Goal: Task Accomplishment & Management: Use online tool/utility

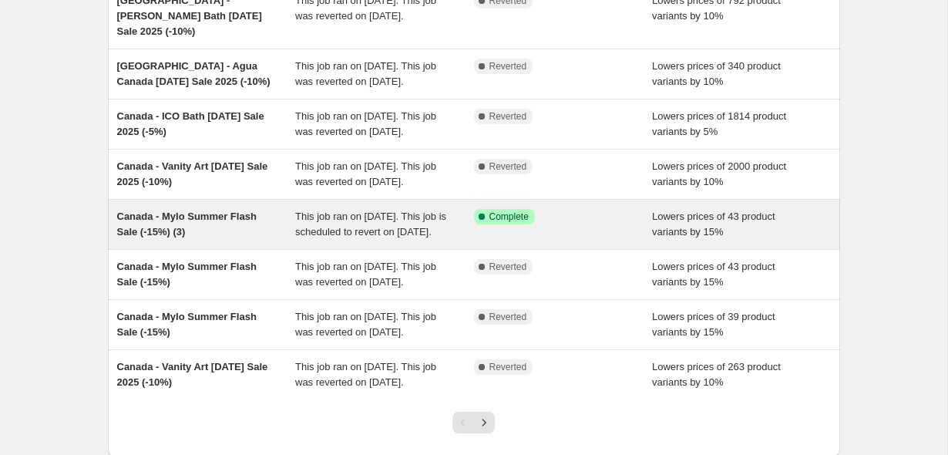
scroll to position [493, 0]
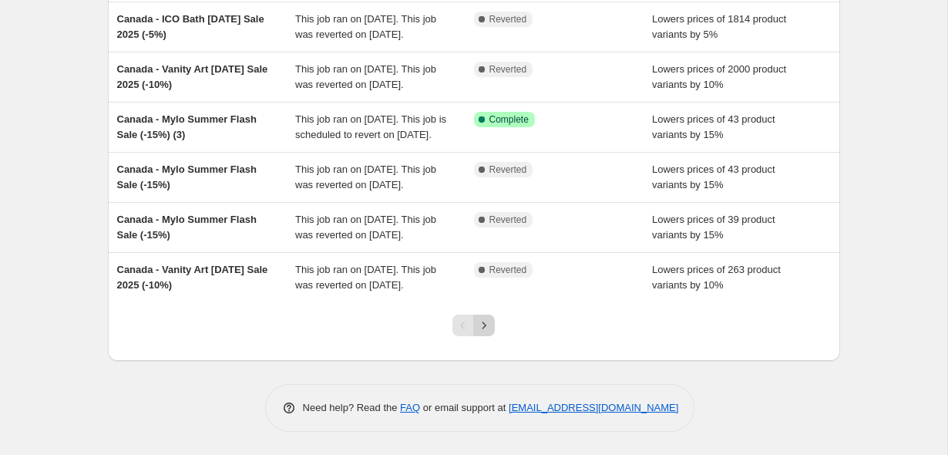
click at [484, 328] on icon "Next" at bounding box center [484, 325] width 15 height 15
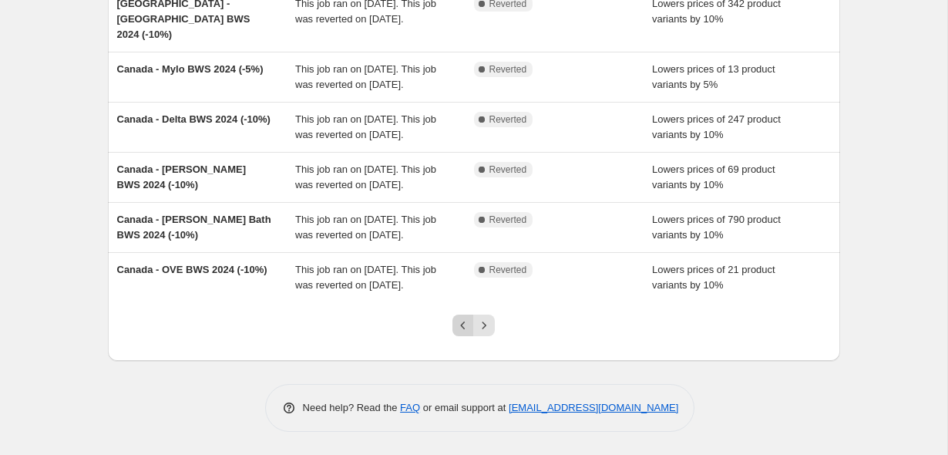
click at [454, 325] on button "Previous" at bounding box center [464, 326] width 22 height 22
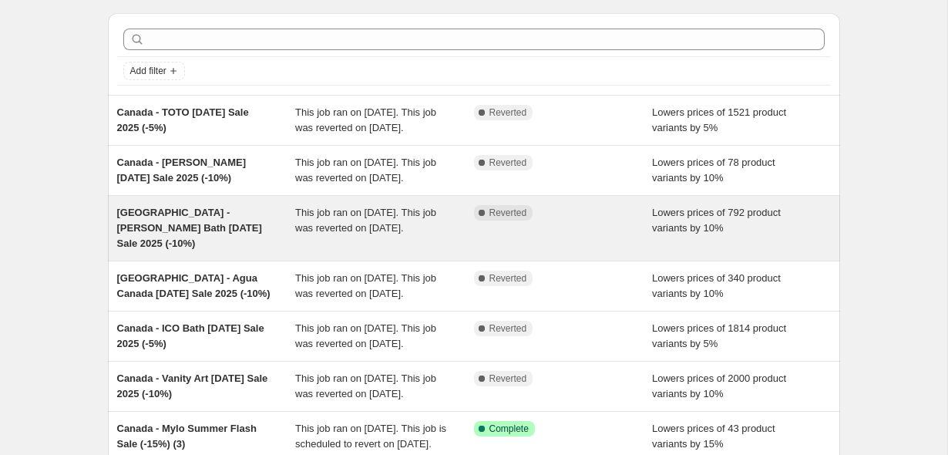
scroll to position [0, 0]
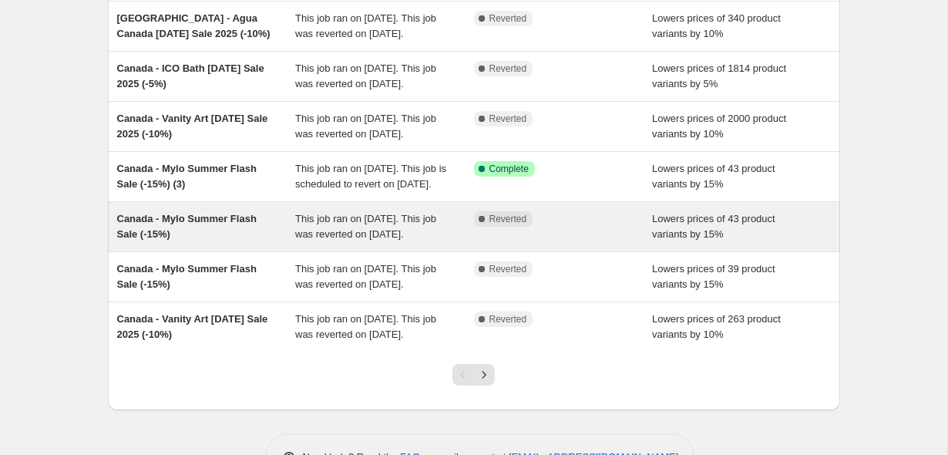
scroll to position [493, 0]
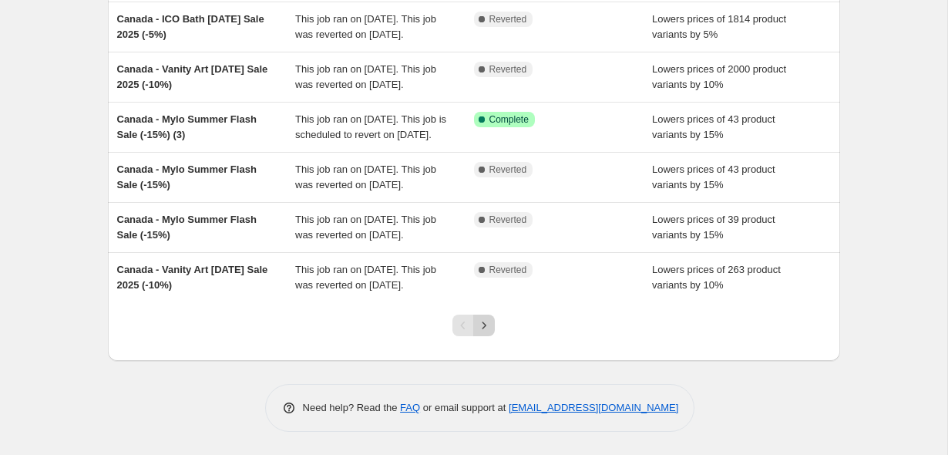
click at [482, 325] on icon "Next" at bounding box center [484, 325] width 15 height 15
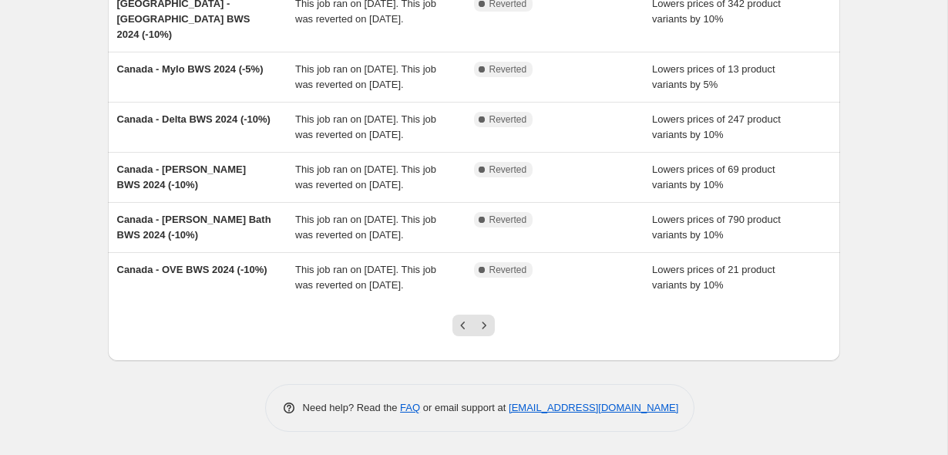
click at [460, 312] on div at bounding box center [474, 331] width 62 height 59
click at [460, 332] on icon "Previous" at bounding box center [463, 325] width 15 height 15
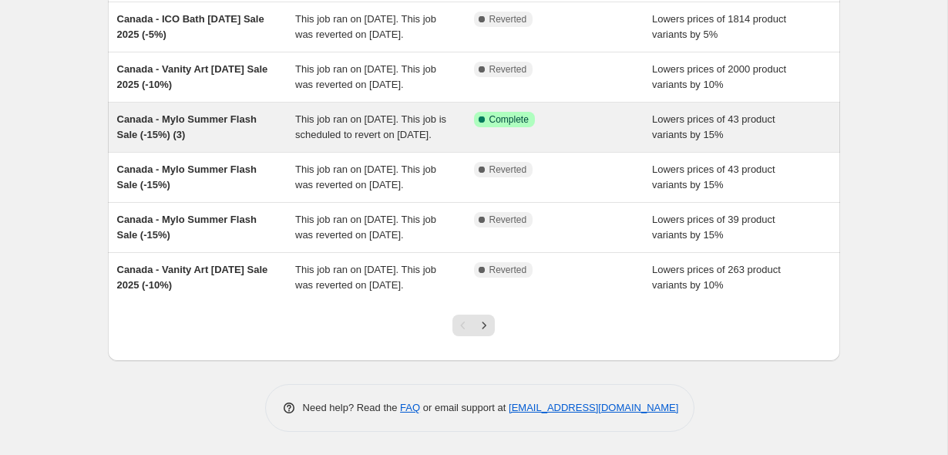
click at [428, 112] on div "This job ran on [DATE]. This job is scheduled to revert on [DATE]." at bounding box center [384, 127] width 179 height 31
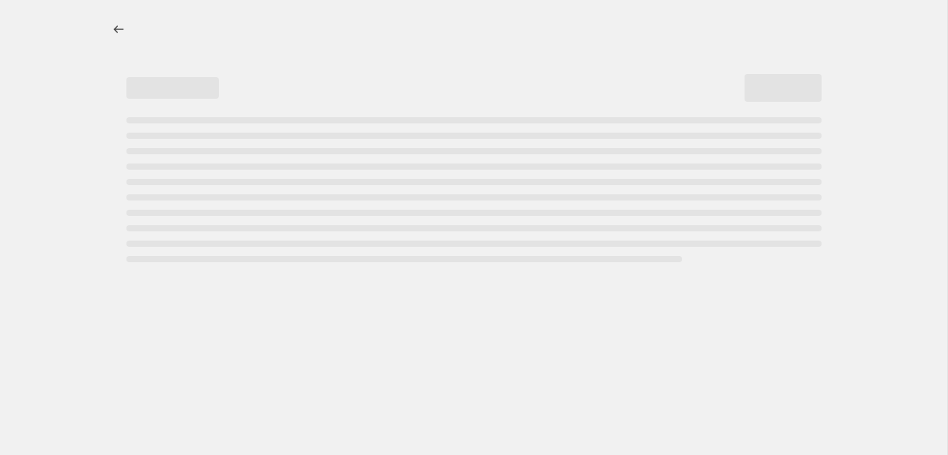
select select "percentage"
select select "no_change"
select select "vendor"
select select "product_type"
select select "not_equal"
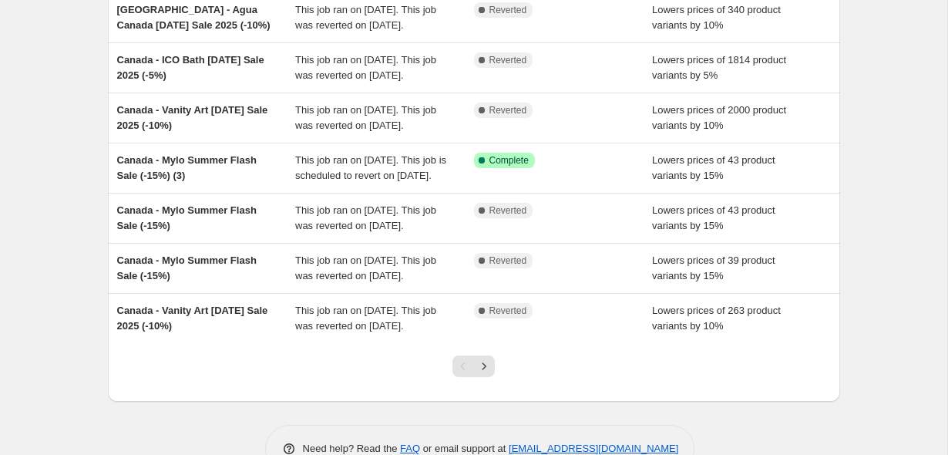
scroll to position [400, 0]
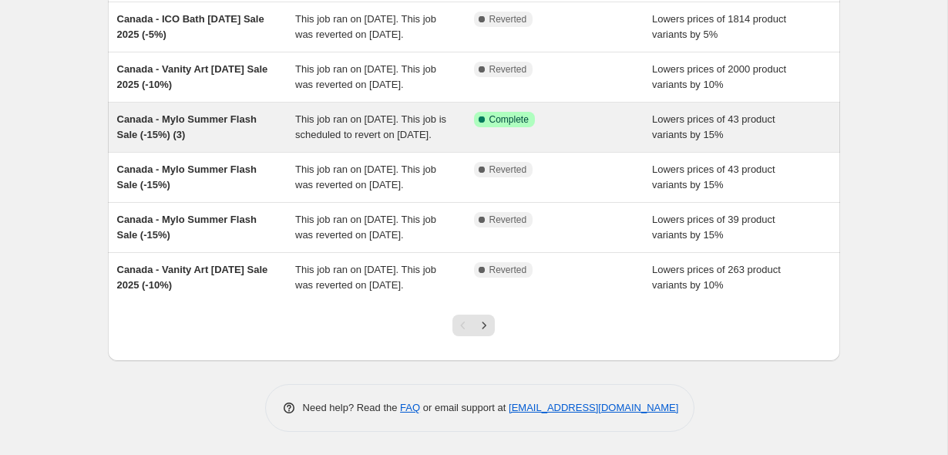
click at [257, 140] on span "Canada - Mylo Summer Flash Sale (-15%) (3)" at bounding box center [187, 126] width 140 height 27
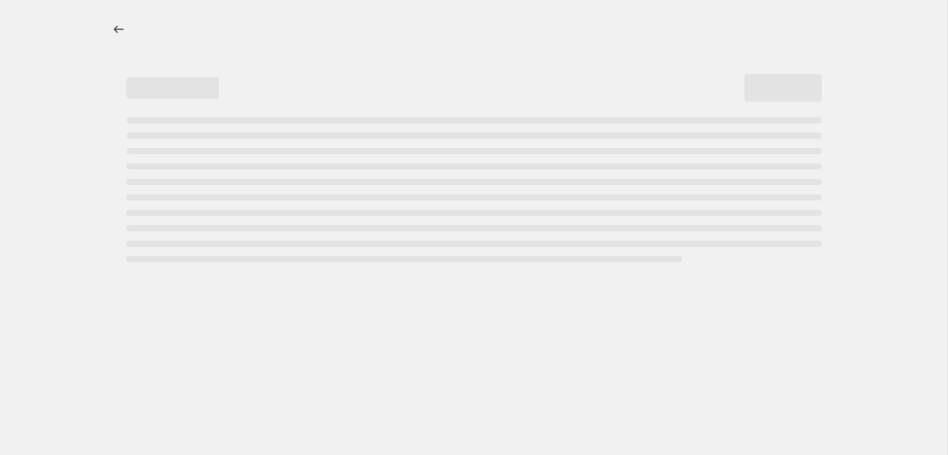
select select "percentage"
select select "no_change"
select select "not_equal"
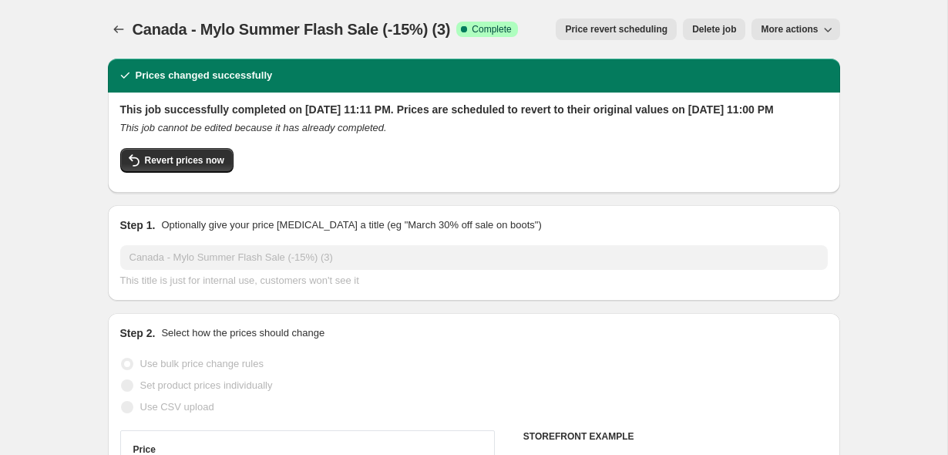
select select "vendor"
select select "product_type"
click at [773, 39] on button "More actions" at bounding box center [796, 30] width 88 height 22
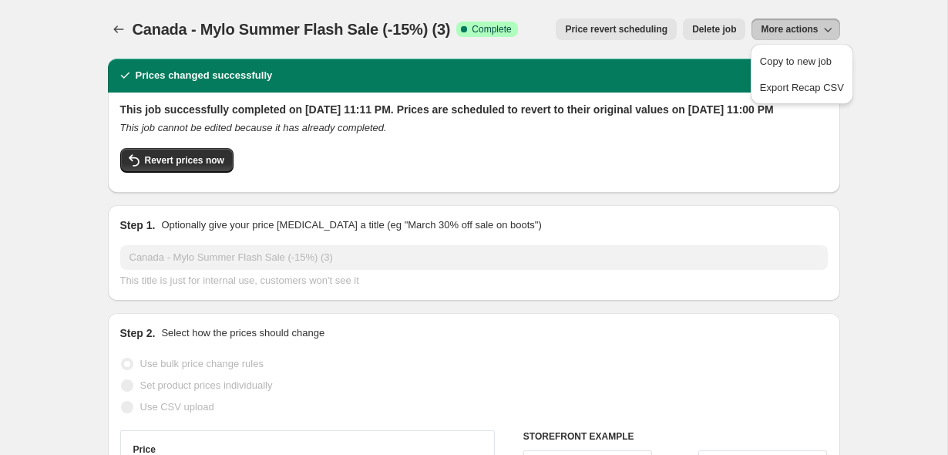
drag, startPoint x: 173, startPoint y: 163, endPoint x: 204, endPoint y: 137, distance: 39.4
click at [204, 137] on div "This job successfully completed on [DATE] 11:11 PM. Prices are scheduled to rev…" at bounding box center [474, 141] width 708 height 79
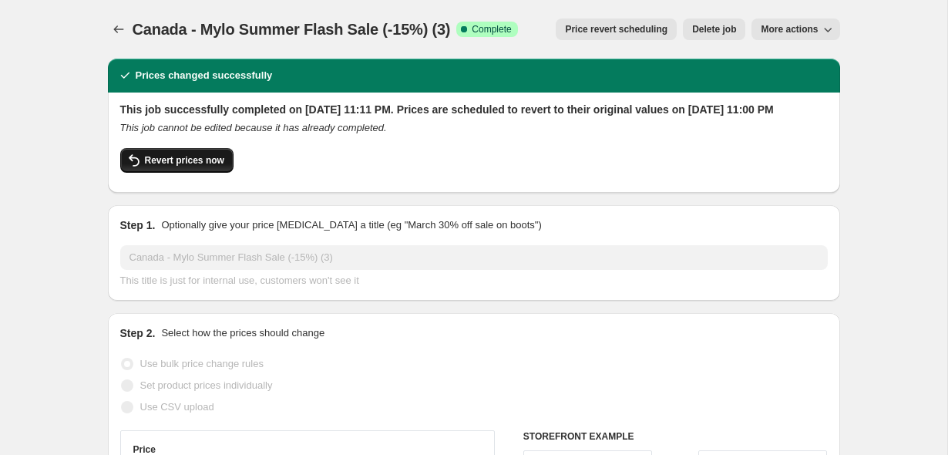
click at [200, 164] on button "Revert prices now" at bounding box center [176, 160] width 113 height 25
checkbox input "false"
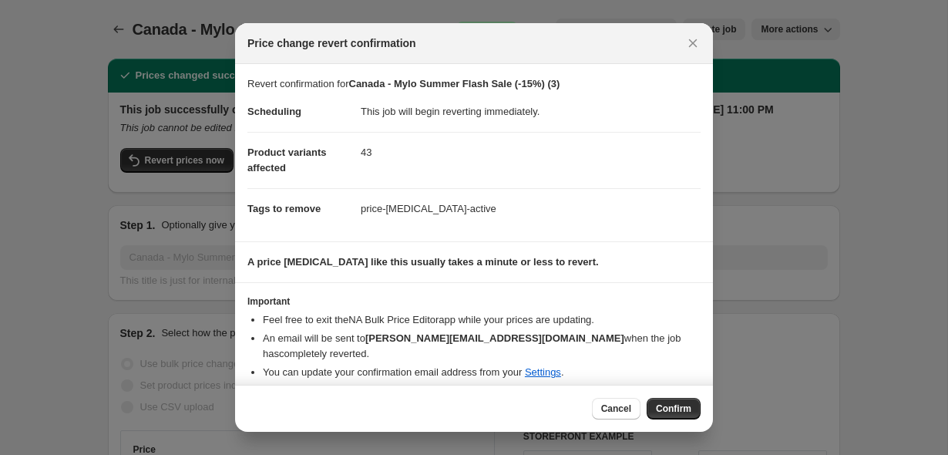
scroll to position [14, 0]
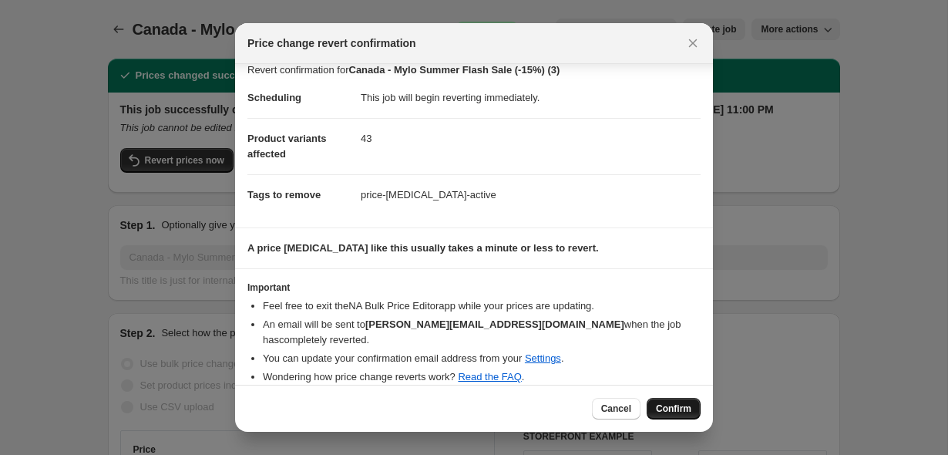
click at [662, 402] on button "Confirm" at bounding box center [674, 409] width 54 height 22
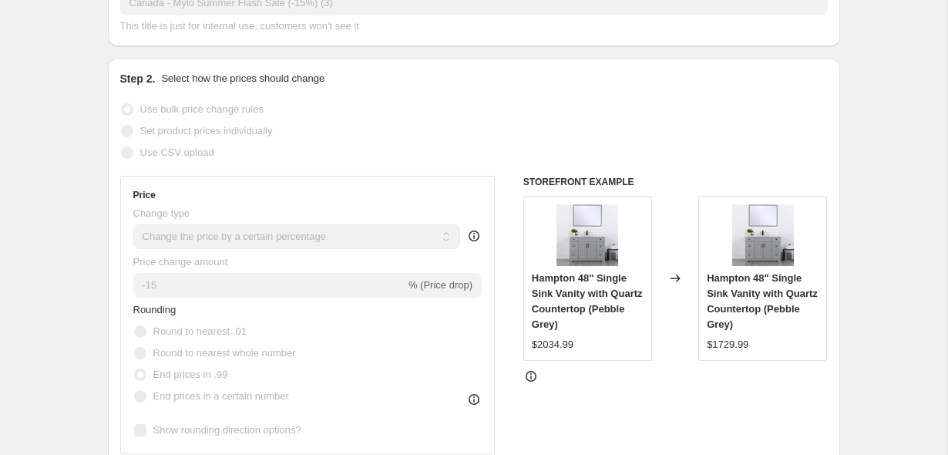
scroll to position [0, 0]
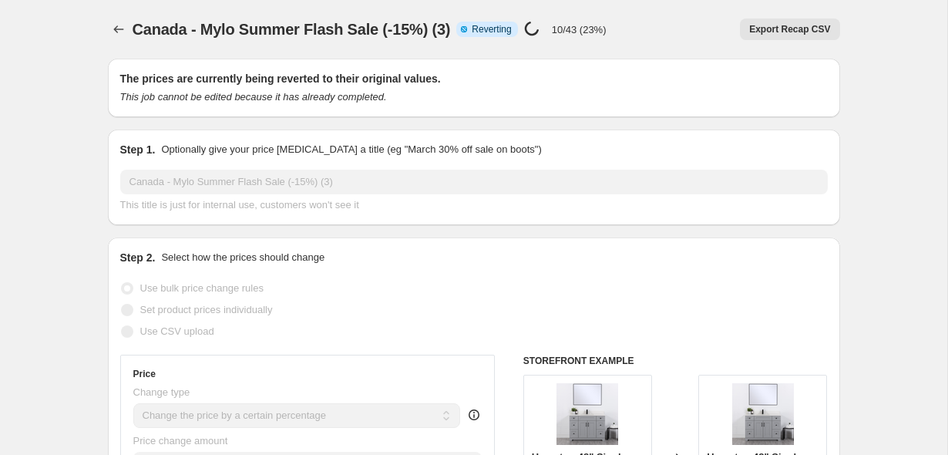
select select "percentage"
select select "no_change"
select select "vendor"
select select "product_type"
select select "not_equal"
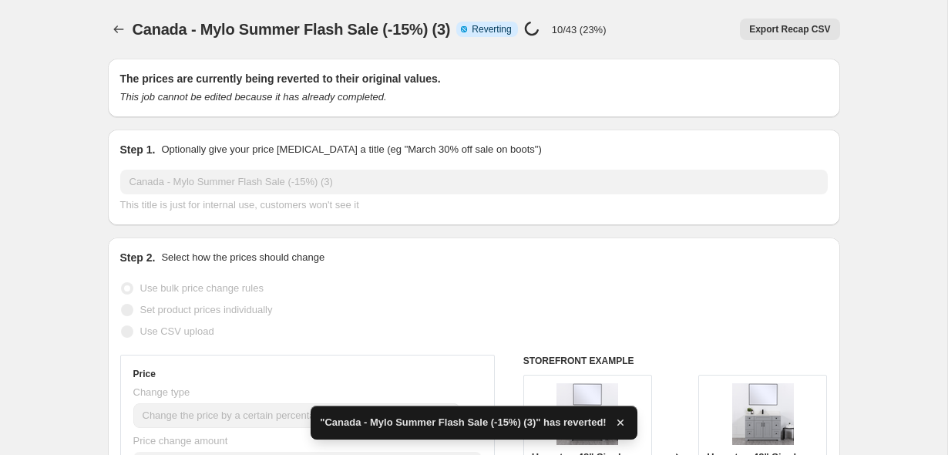
checkbox input "true"
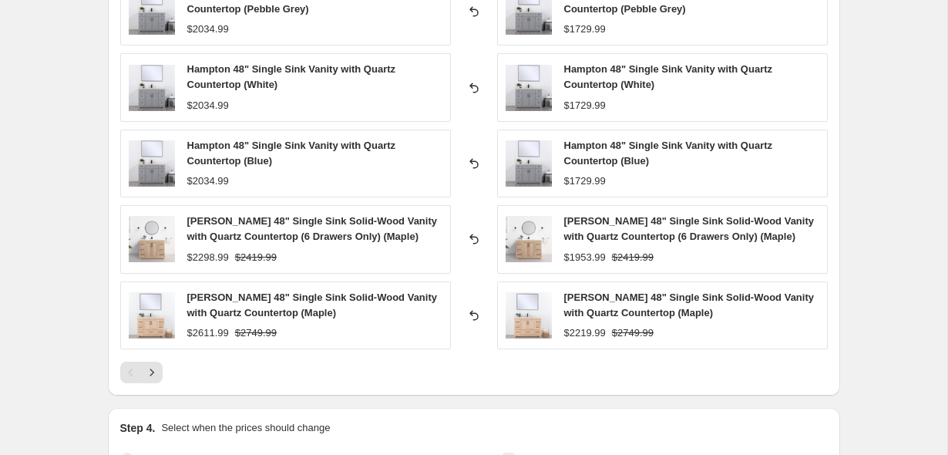
scroll to position [716, 0]
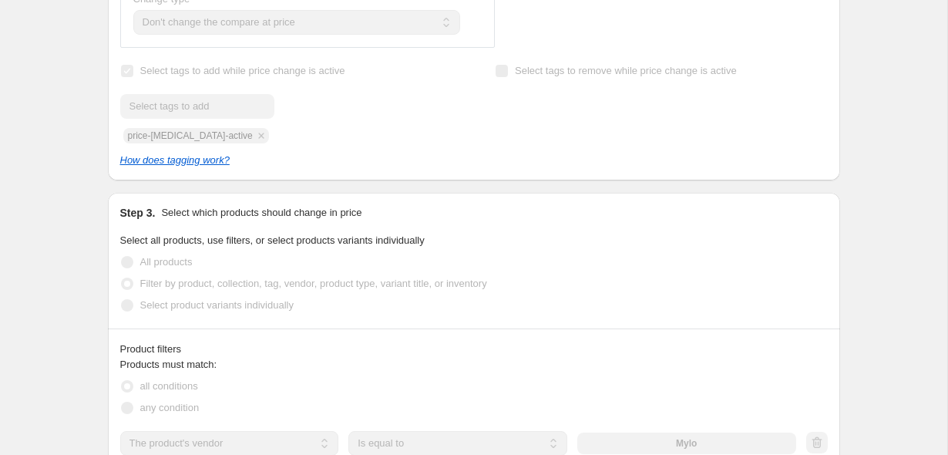
click at [72, 107] on div "Canada - Mylo Summer Flash Sale (-15%) (3). This page is ready Canada - Mylo Su…" at bounding box center [474, 379] width 948 height 2191
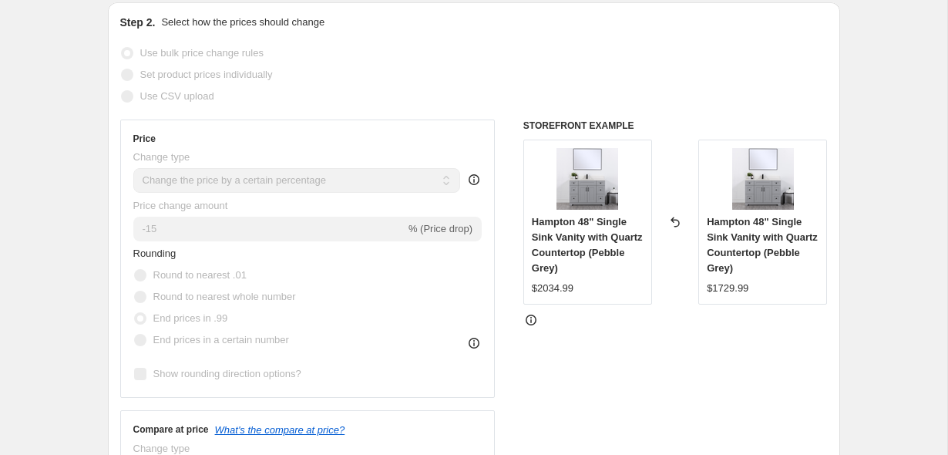
scroll to position [0, 0]
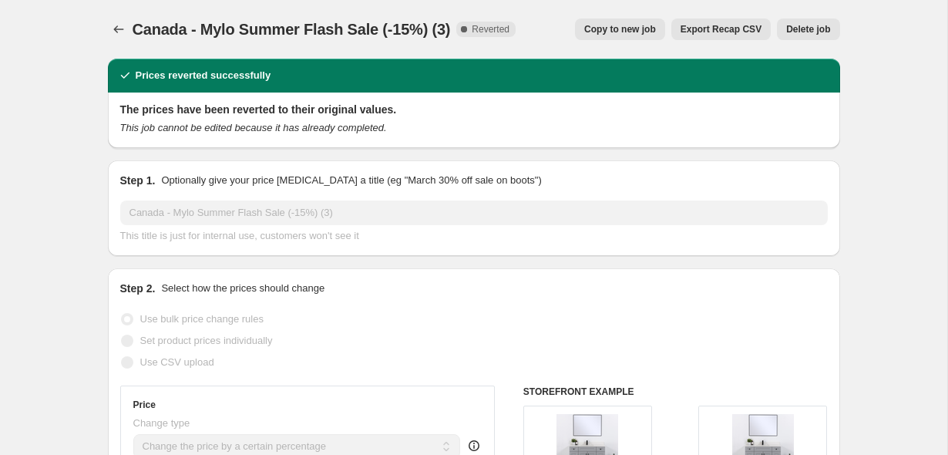
click at [596, 28] on span "Copy to new job" at bounding box center [620, 29] width 72 height 12
select select "percentage"
select select "no_change"
select select "vendor"
select select "product_type"
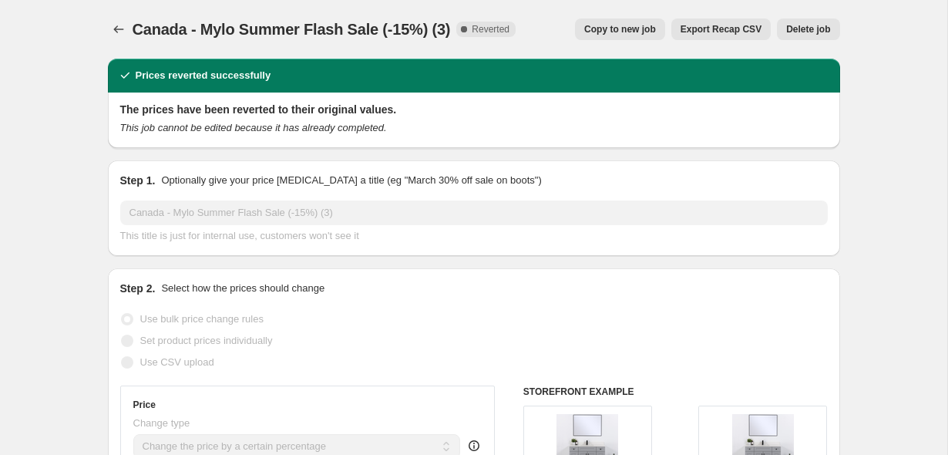
select select "not_equal"
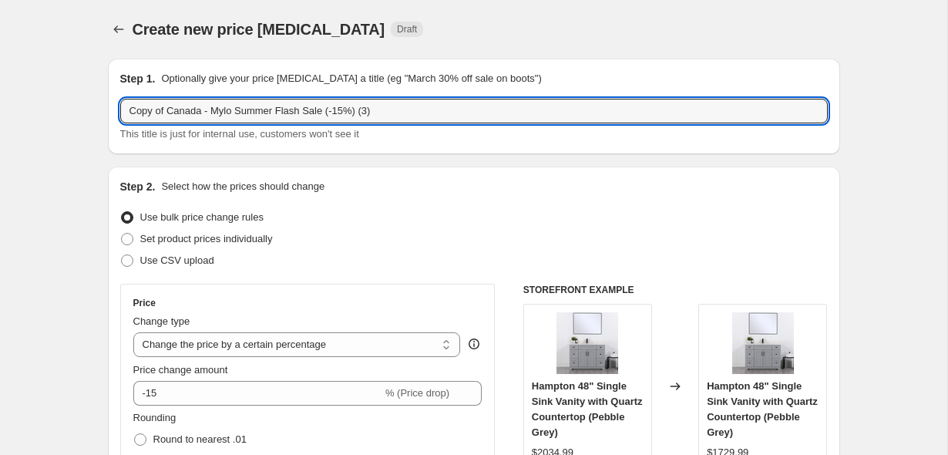
drag, startPoint x: 170, startPoint y: 112, endPoint x: 59, endPoint y: 111, distance: 111.0
click at [305, 109] on input "Canada - Mylo Summer Flash Sale (-15%) (3)" at bounding box center [474, 111] width 708 height 25
click at [337, 109] on input "Canada - Mylo Summer Flash Sale (-10%) (3)" at bounding box center [474, 111] width 708 height 25
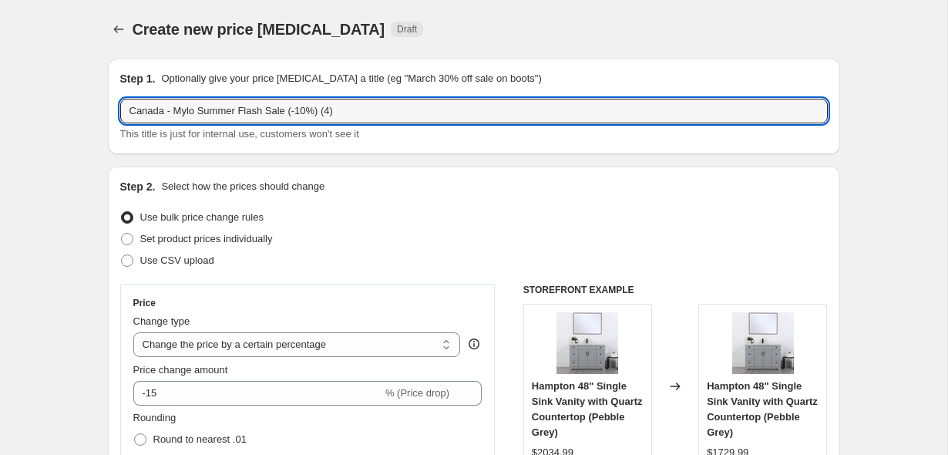
type input "Canada - Mylo Summer Flash Sale (-10%) (4)"
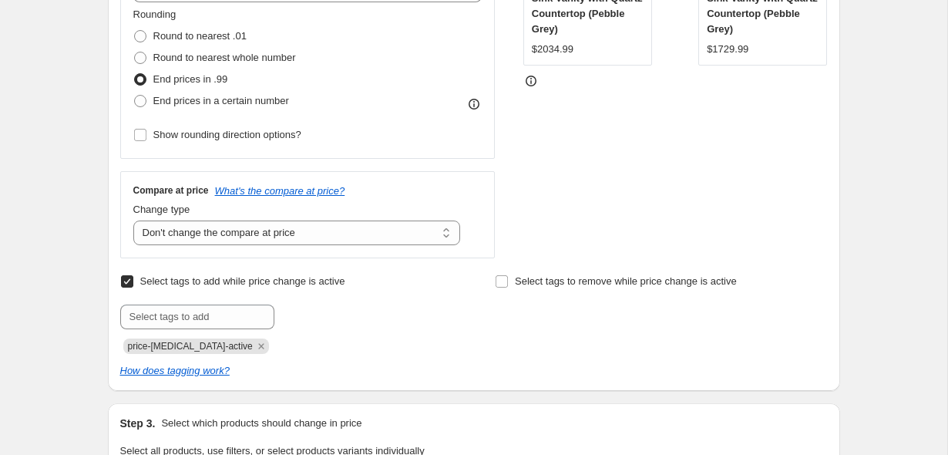
scroll to position [439, 0]
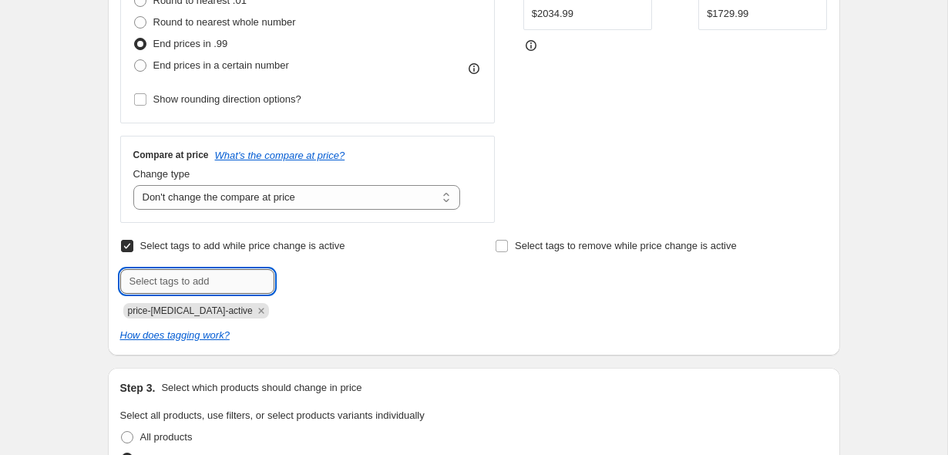
click at [190, 278] on input "text" at bounding box center [197, 281] width 154 height 25
type input "active-sale"
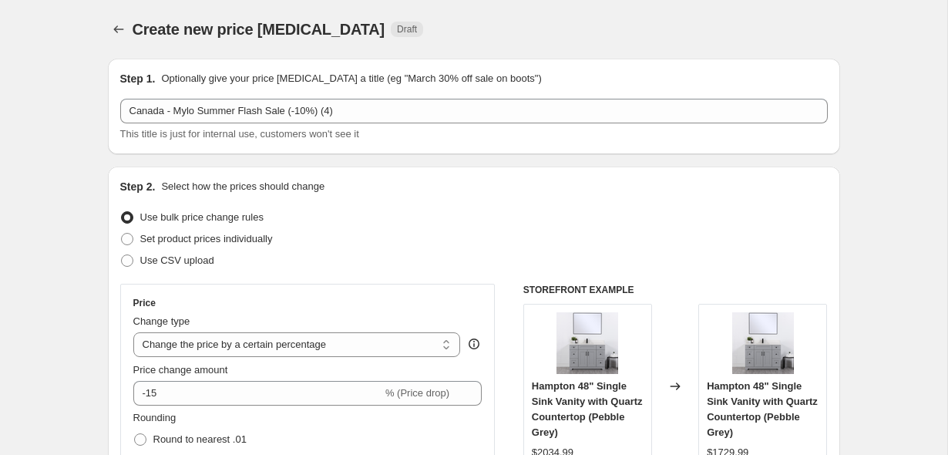
scroll to position [62, 0]
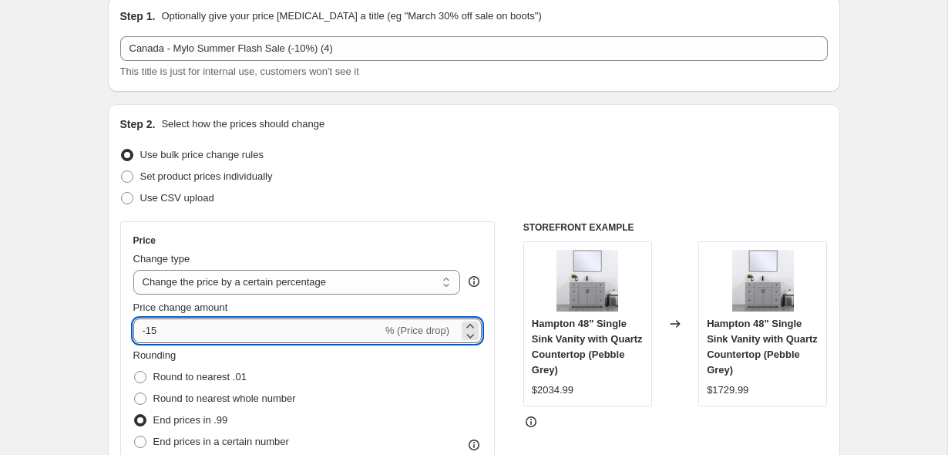
click at [194, 336] on input "-15" at bounding box center [257, 330] width 249 height 25
type input "-10"
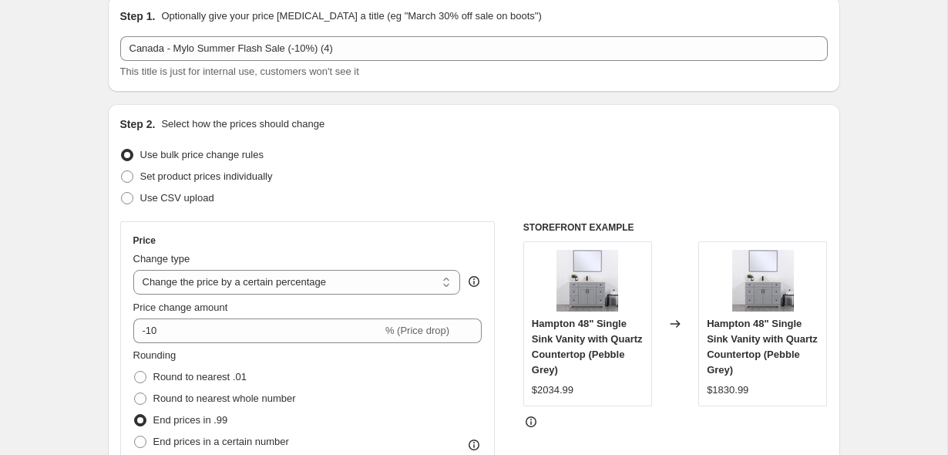
scroll to position [163, 0]
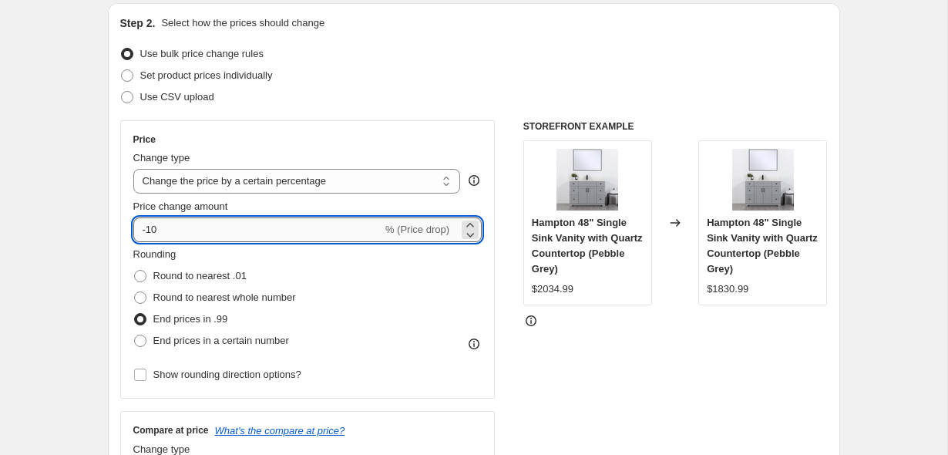
click at [197, 227] on input "-10" at bounding box center [257, 229] width 249 height 25
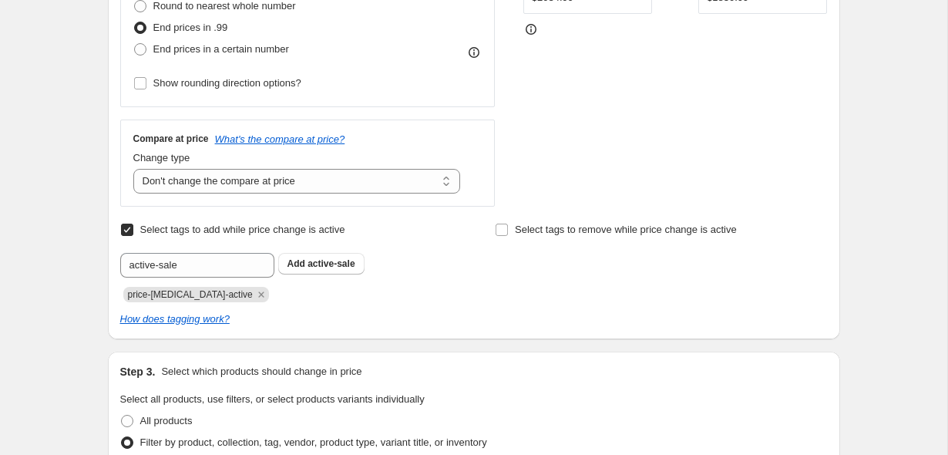
scroll to position [565, 0]
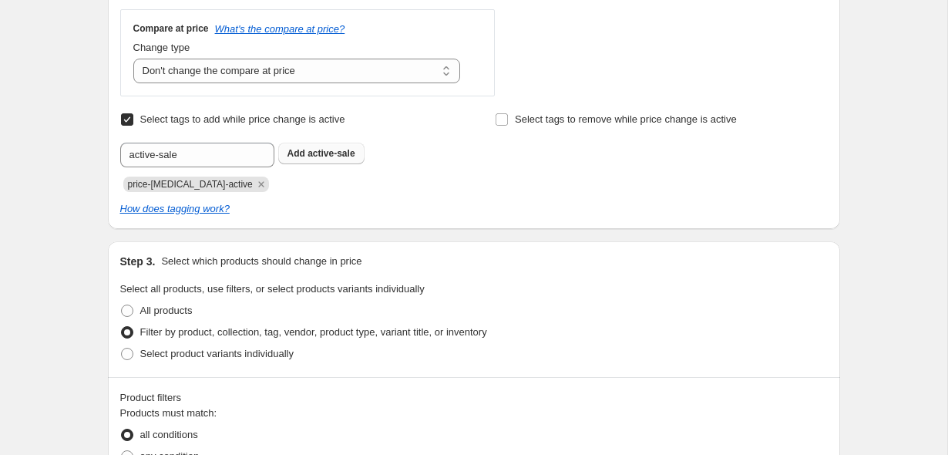
click at [310, 154] on span "active-sale" at bounding box center [331, 153] width 47 height 11
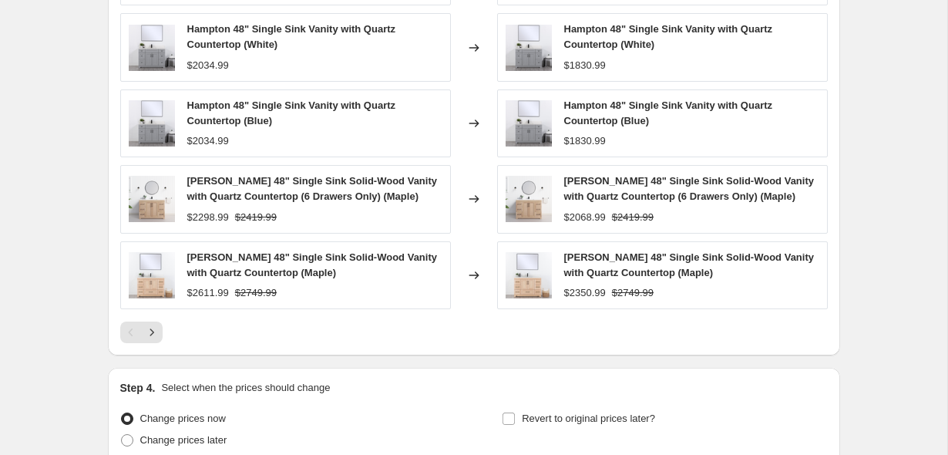
scroll to position [1405, 0]
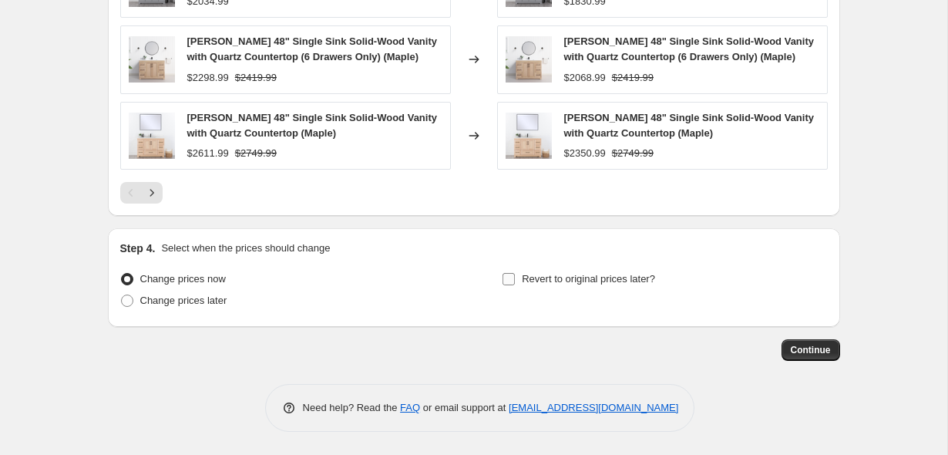
click at [531, 281] on span "Revert to original prices later?" at bounding box center [588, 279] width 133 height 12
click at [515, 281] on input "Revert to original prices later?" at bounding box center [509, 279] width 12 height 12
checkbox input "true"
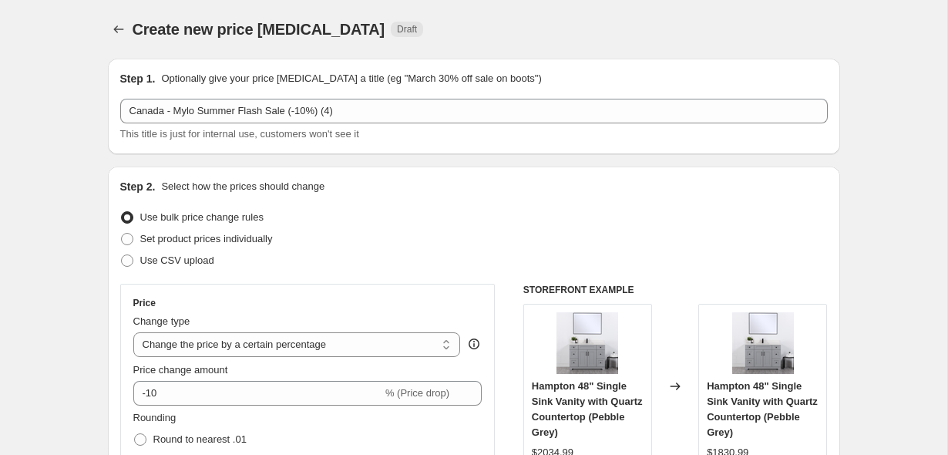
scroll to position [147, 0]
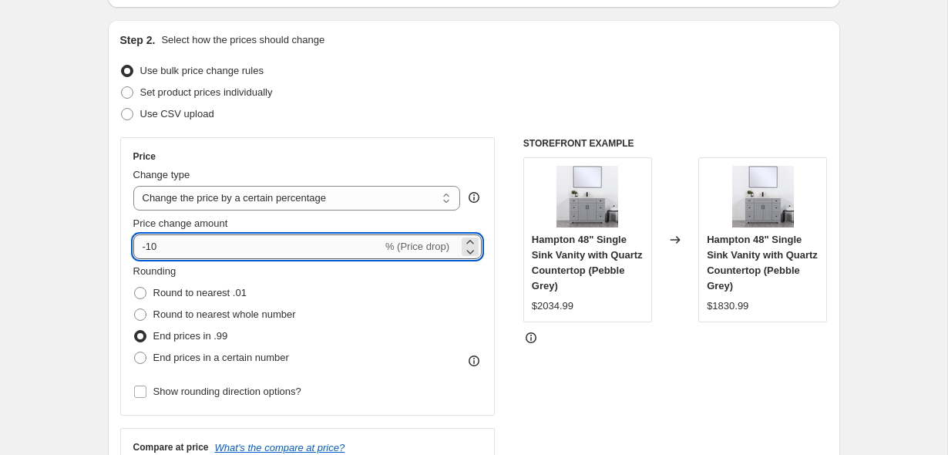
click at [263, 242] on input "-10" at bounding box center [257, 246] width 249 height 25
type input "-15"
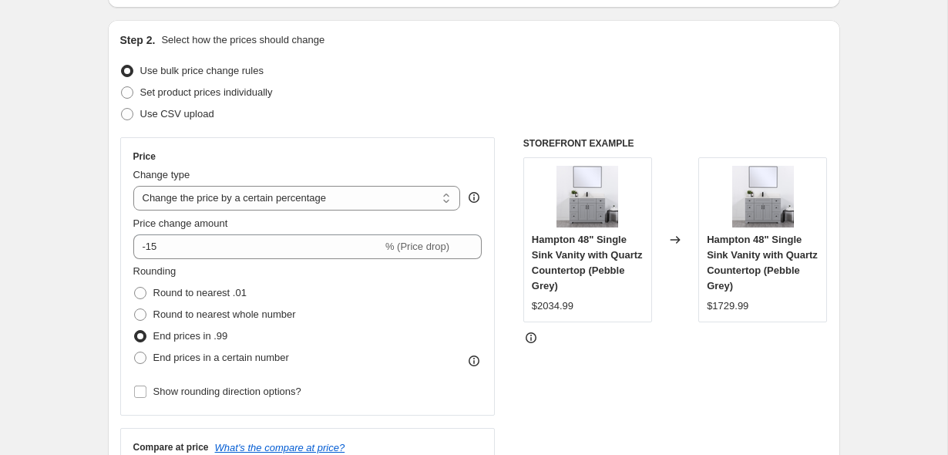
scroll to position [0, 0]
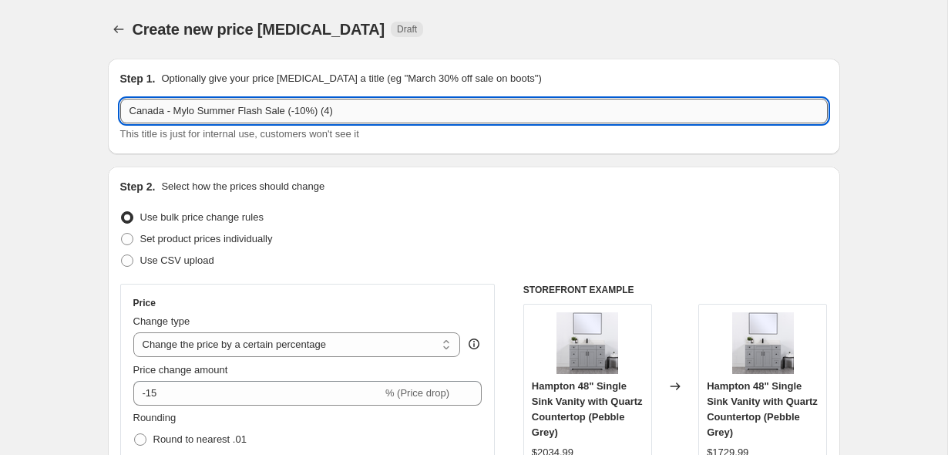
click at [309, 112] on input "Canada - Mylo Summer Flash Sale (-10%) (4)" at bounding box center [474, 111] width 708 height 25
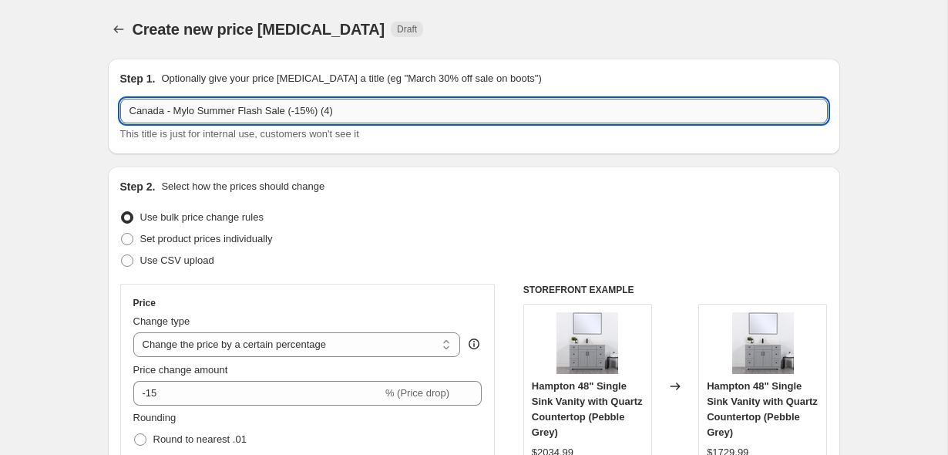
click at [313, 114] on input "Canada - Mylo Summer Flash Sale (-15%) (4)" at bounding box center [474, 111] width 708 height 25
type input "Canada - Mylo Summer Flash Sale (-10%) (4)"
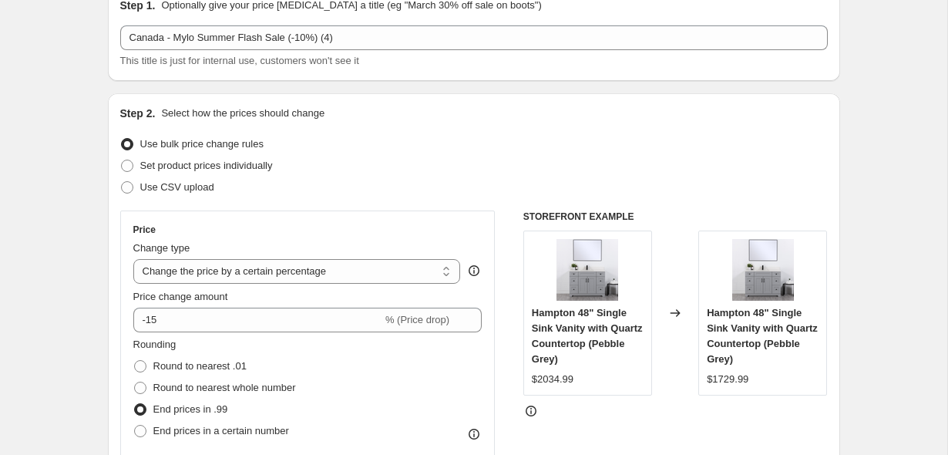
scroll to position [84, 0]
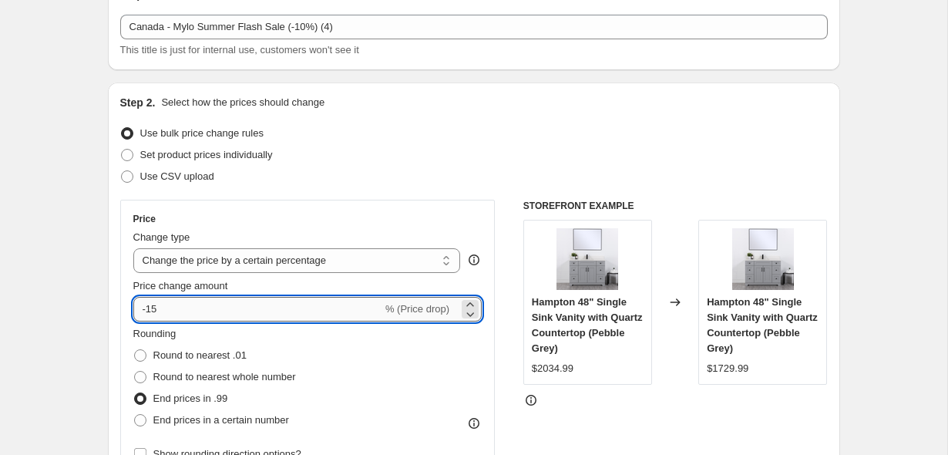
click at [171, 305] on input "-15" at bounding box center [257, 309] width 249 height 25
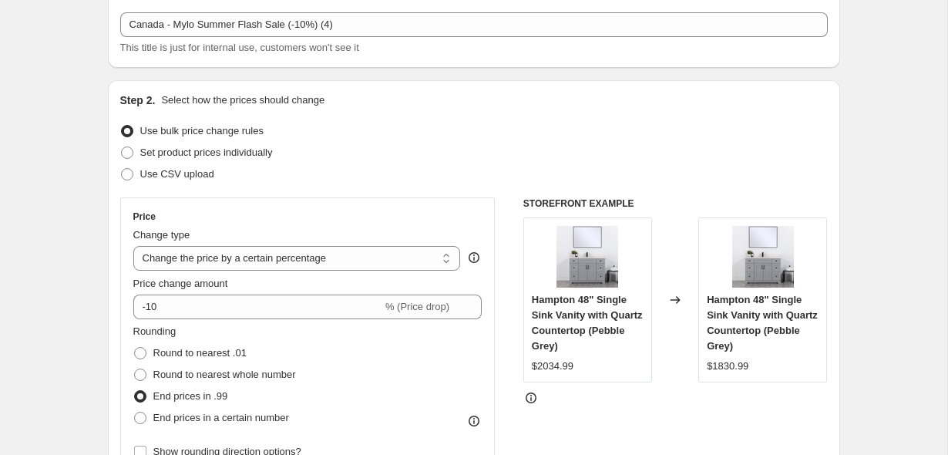
scroll to position [0, 0]
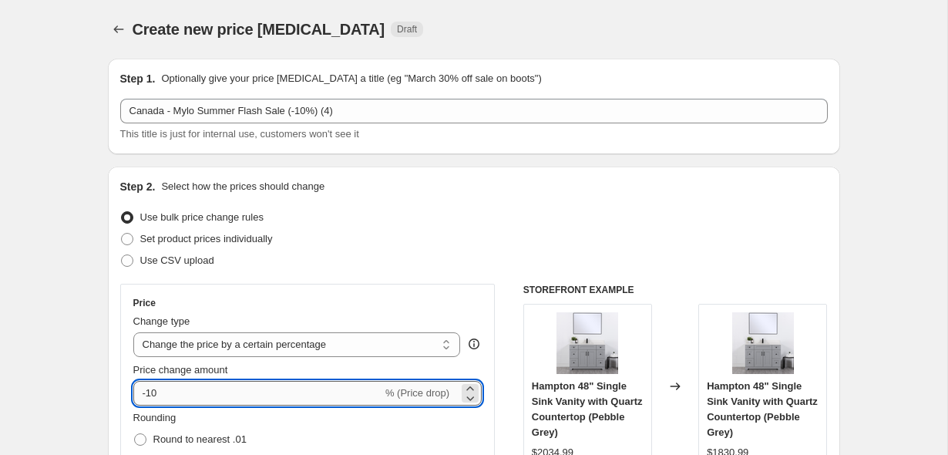
click at [182, 393] on input "-10" at bounding box center [257, 393] width 249 height 25
type input "-15"
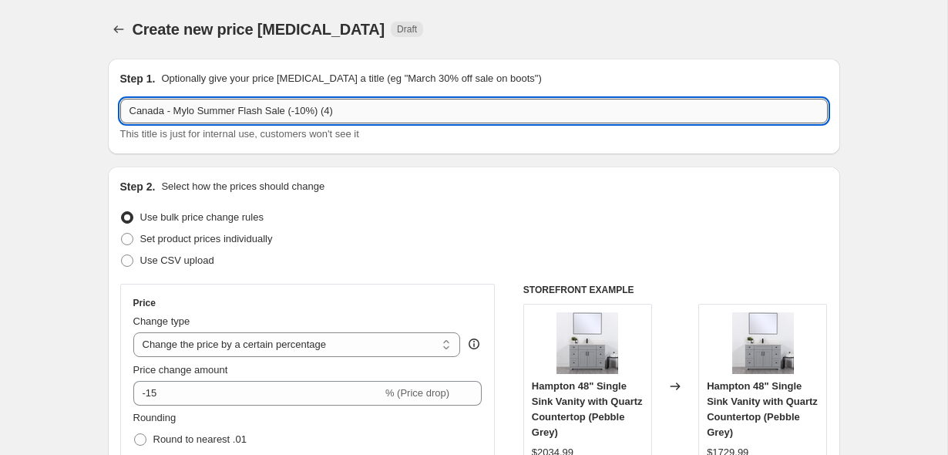
click at [309, 110] on input "Canada - Mylo Summer Flash Sale (-10%) (4)" at bounding box center [474, 111] width 708 height 25
type input "Canada - Mylo Summer Flash Sale (-15%) (4)"
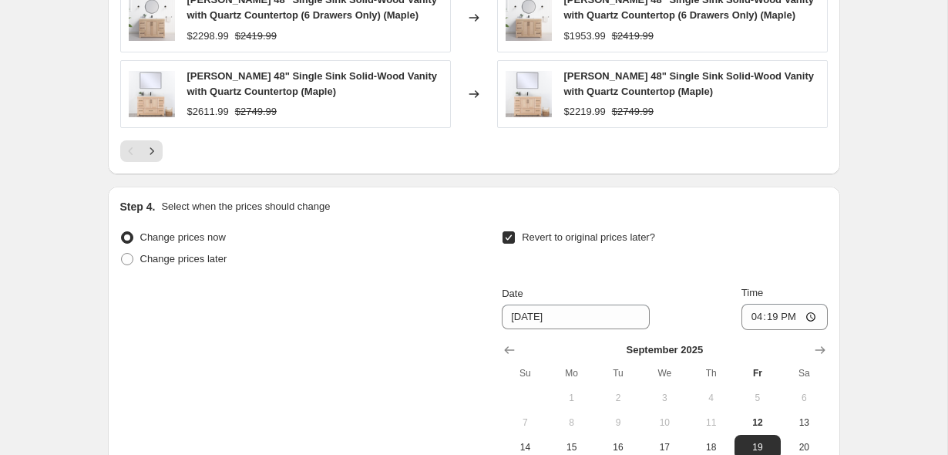
scroll to position [1512, 0]
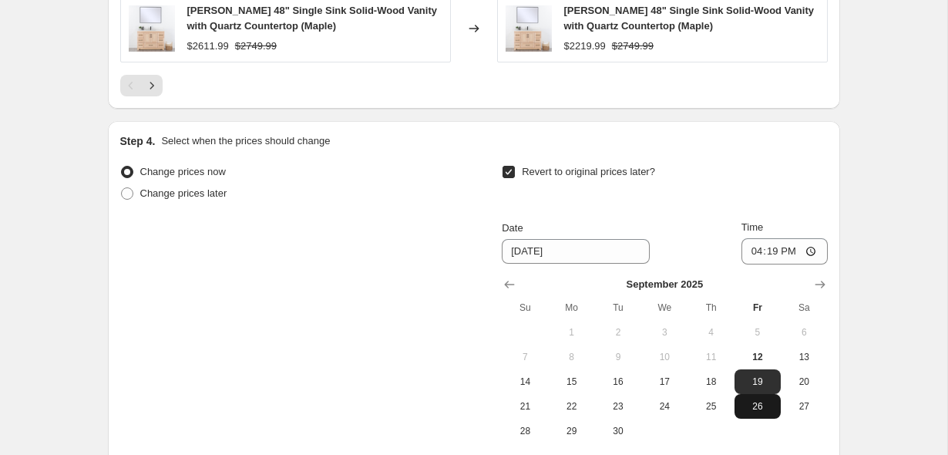
click at [765, 402] on span "26" at bounding box center [758, 406] width 34 height 12
type input "[DATE]"
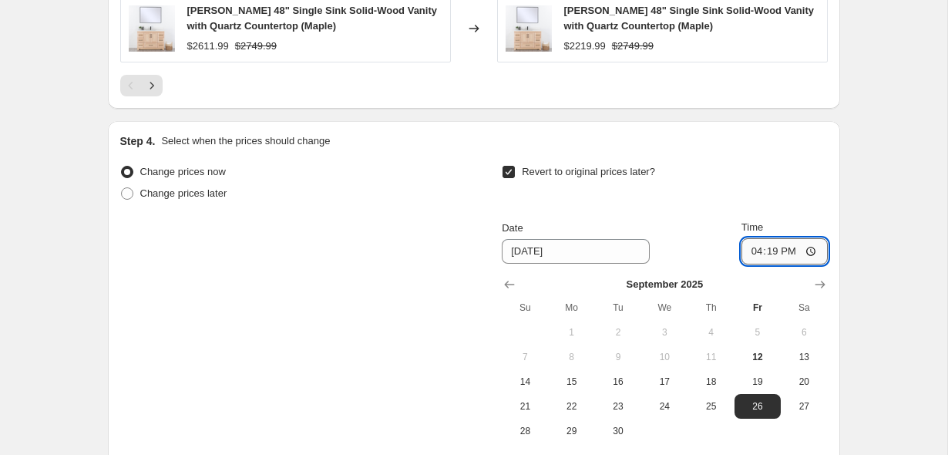
click at [751, 253] on input "16:19" at bounding box center [785, 251] width 86 height 26
type input "23:59"
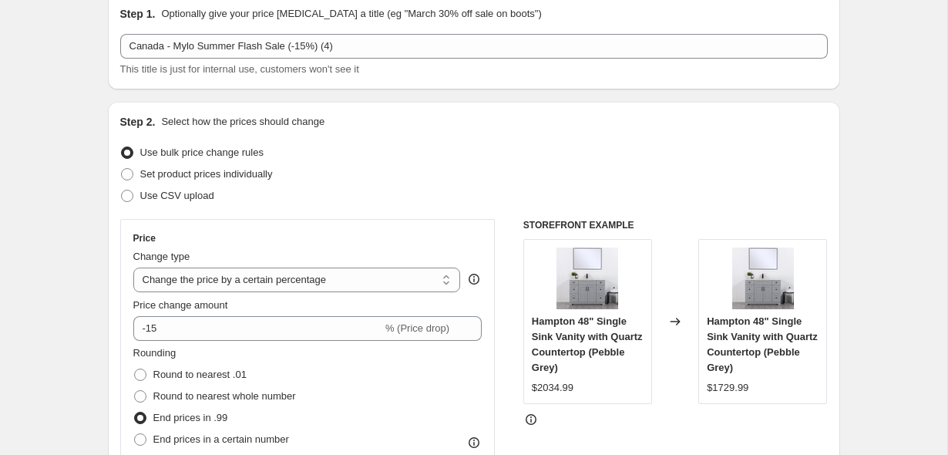
scroll to position [77, 0]
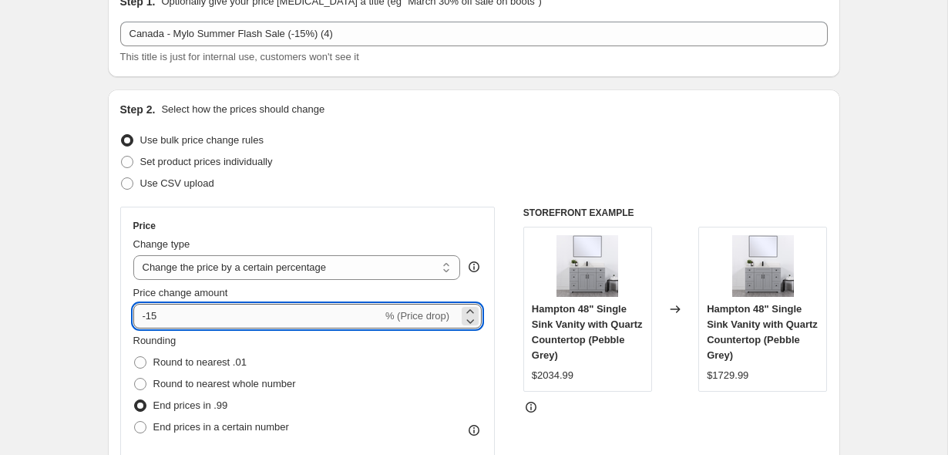
click at [204, 307] on input "-15" at bounding box center [257, 316] width 249 height 25
type input "-10"
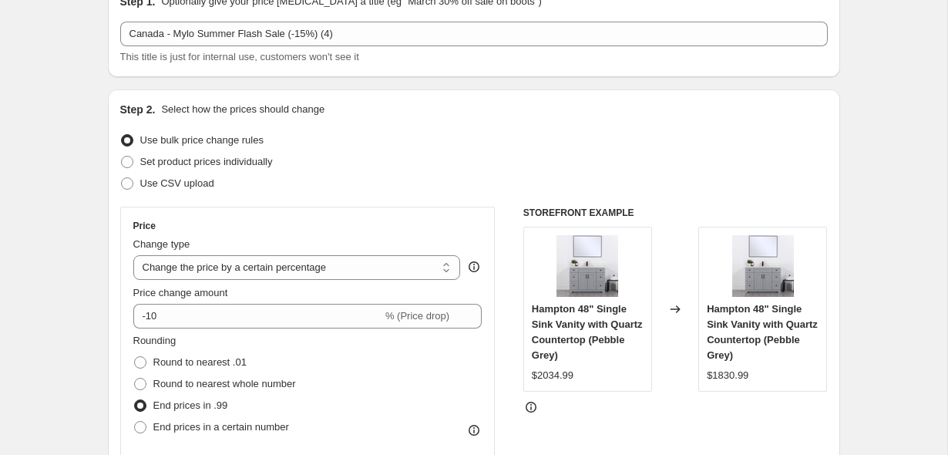
scroll to position [45, 0]
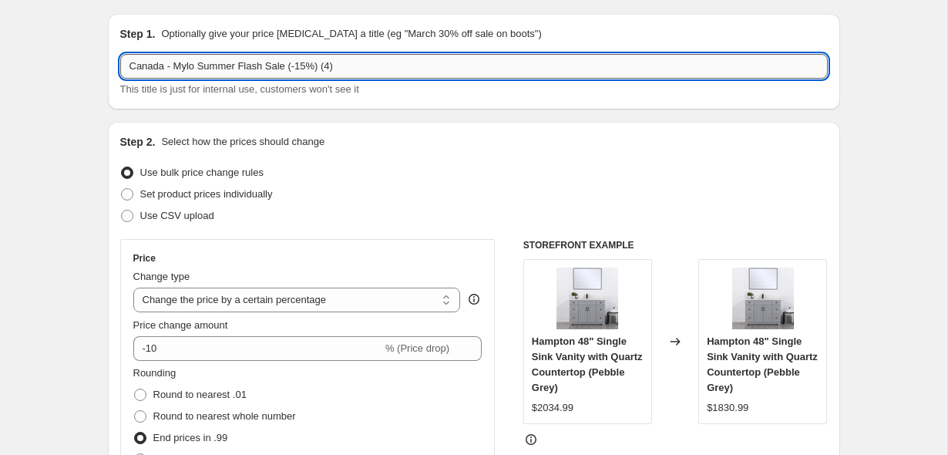
click at [311, 67] on input "Canada - Mylo Summer Flash Sale (-15%) (4)" at bounding box center [474, 66] width 708 height 25
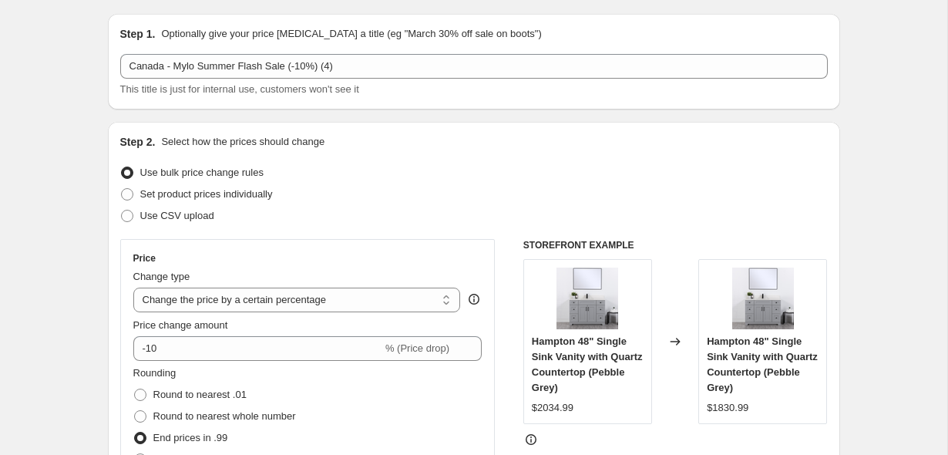
scroll to position [0, 0]
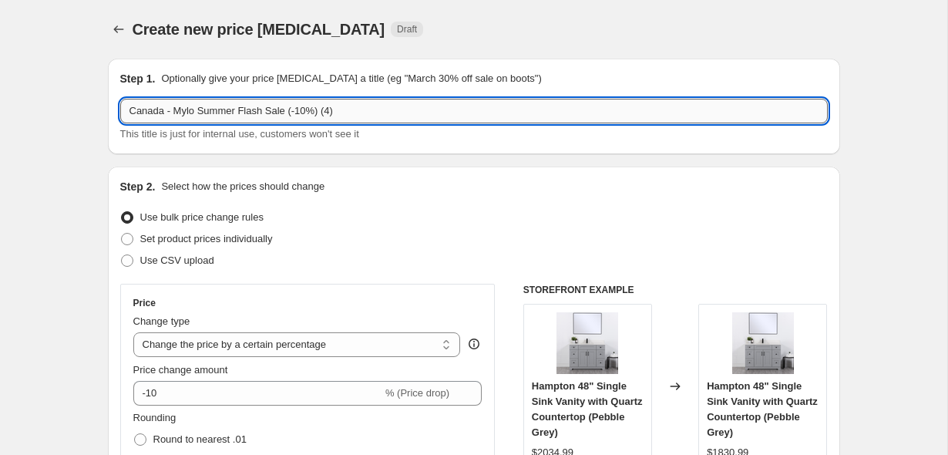
click at [398, 110] on input "Canada - Mylo Summer Flash Sale (-10%) (4)" at bounding box center [474, 111] width 708 height 25
type input "Canada - Mylo Summer Flash Sale (-10%)"
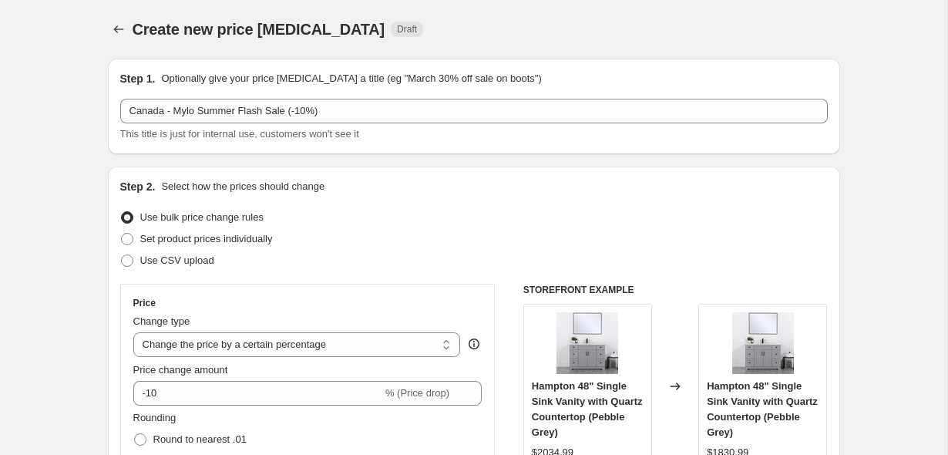
click at [493, 38] on div "Create new price [MEDICAL_DATA] Draft" at bounding box center [379, 30] width 493 height 22
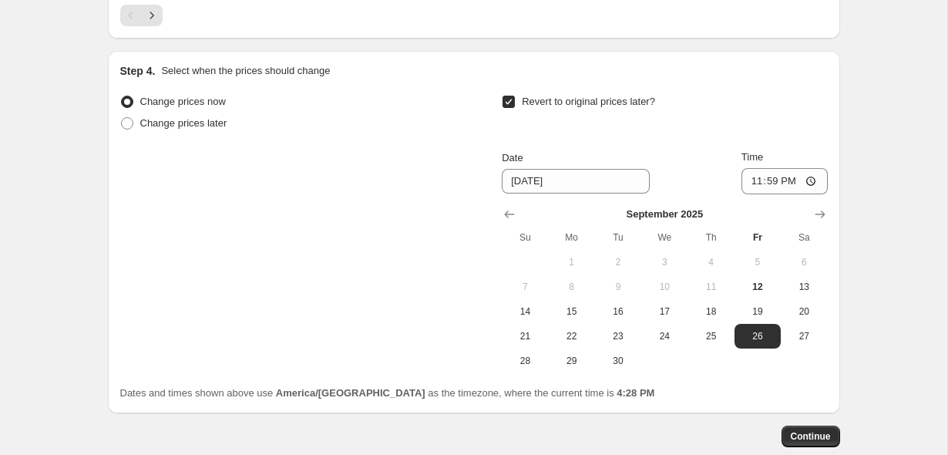
scroll to position [1638, 0]
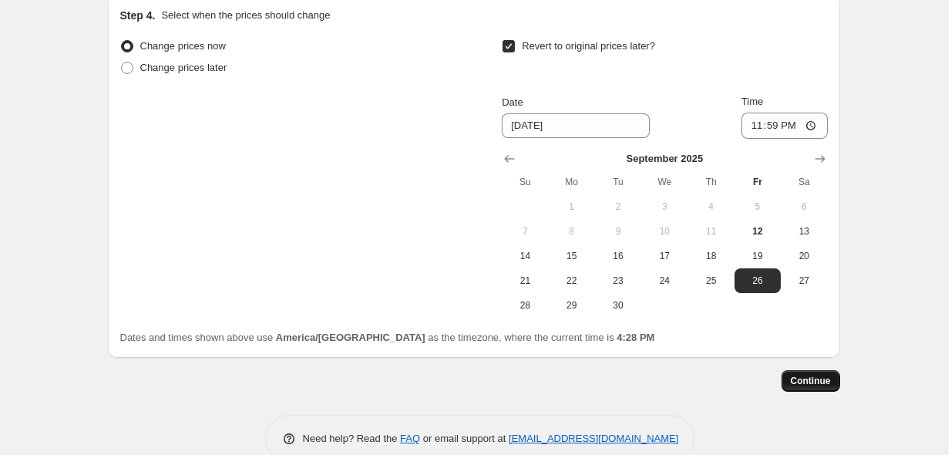
click at [810, 381] on span "Continue" at bounding box center [811, 381] width 40 height 12
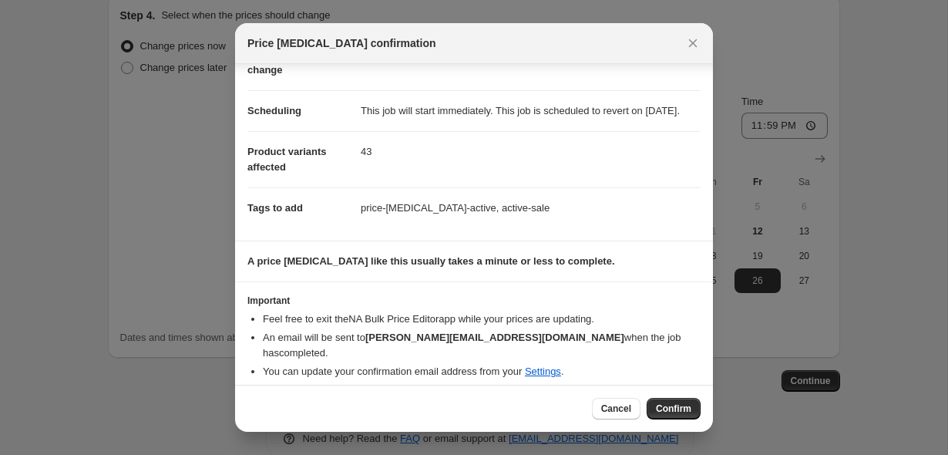
scroll to position [108, 0]
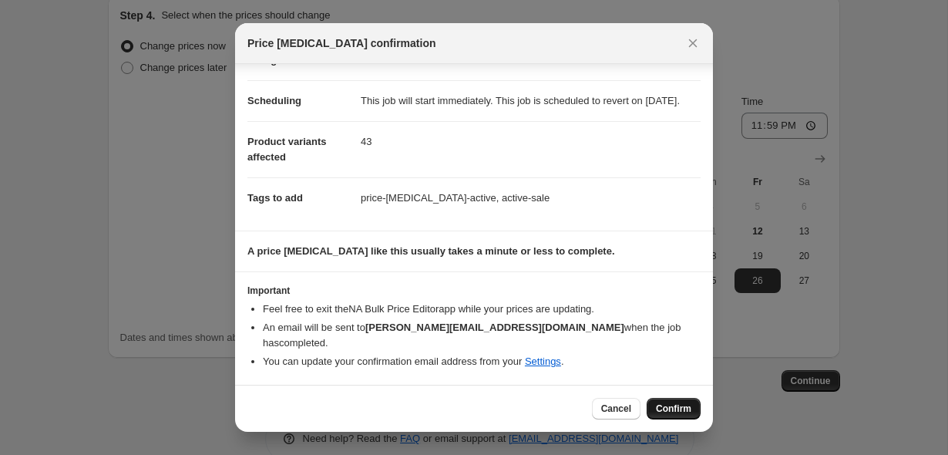
click at [670, 407] on span "Confirm" at bounding box center [673, 409] width 35 height 12
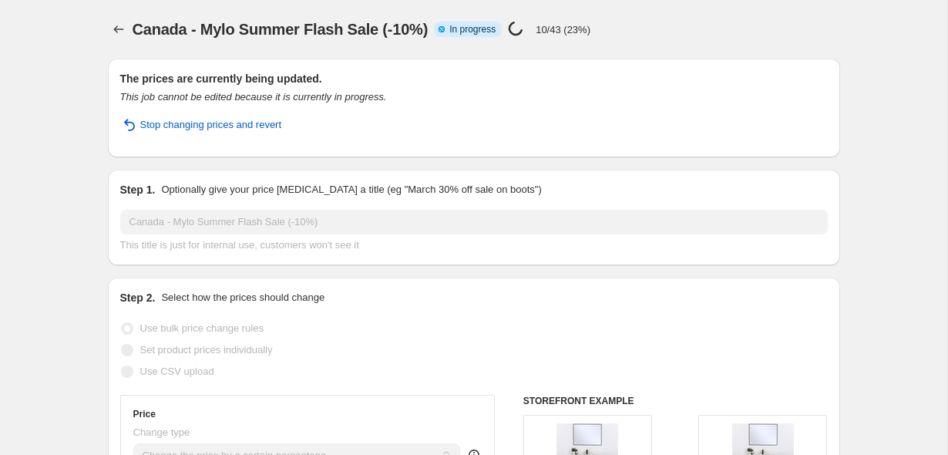
select select "percentage"
select select "no_change"
select select "vendor"
select select "product_type"
select select "not_equal"
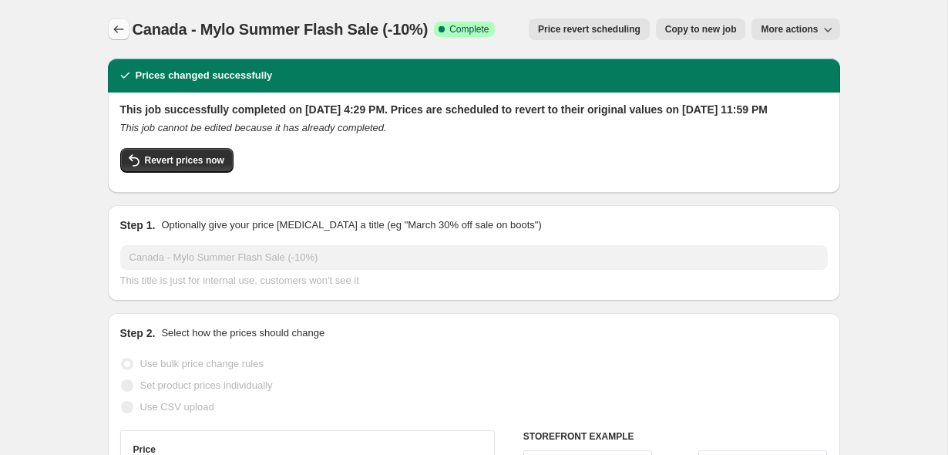
click at [122, 36] on icon "Price change jobs" at bounding box center [118, 29] width 15 height 15
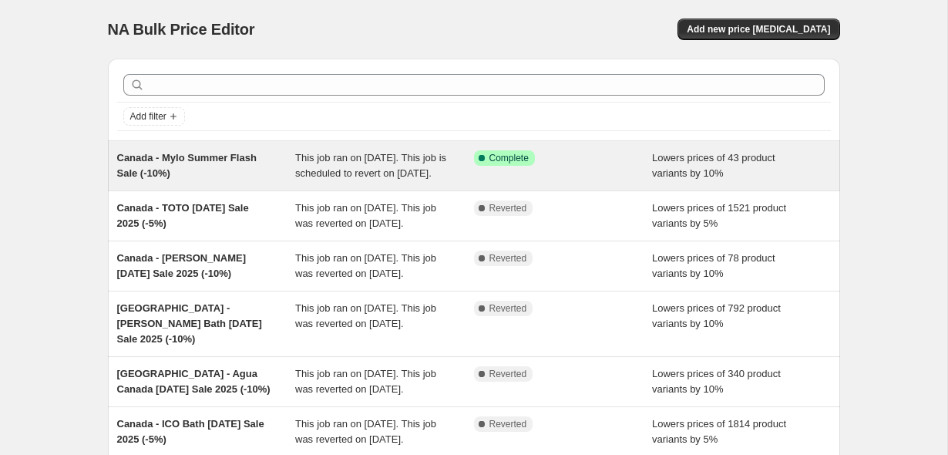
click at [229, 175] on div "Canada - Mylo Summer Flash Sale (-10%)" at bounding box center [206, 165] width 179 height 31
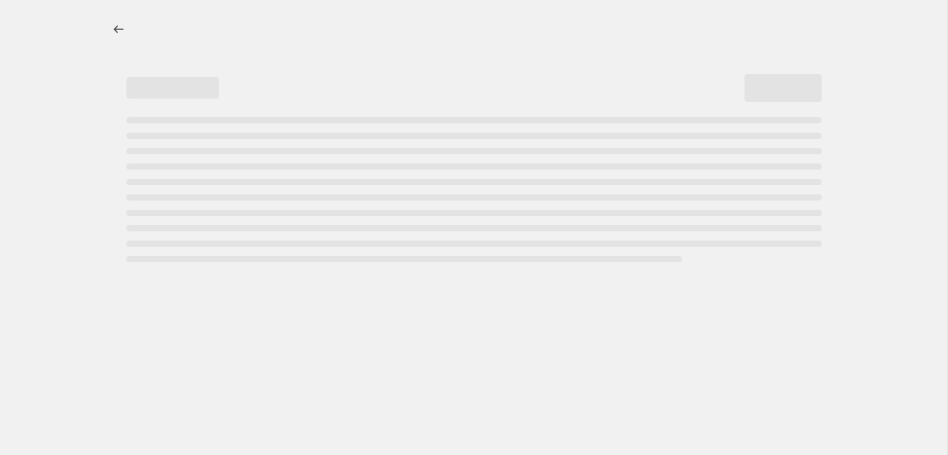
select select "percentage"
select select "no_change"
select select "vendor"
select select "product_type"
select select "not_equal"
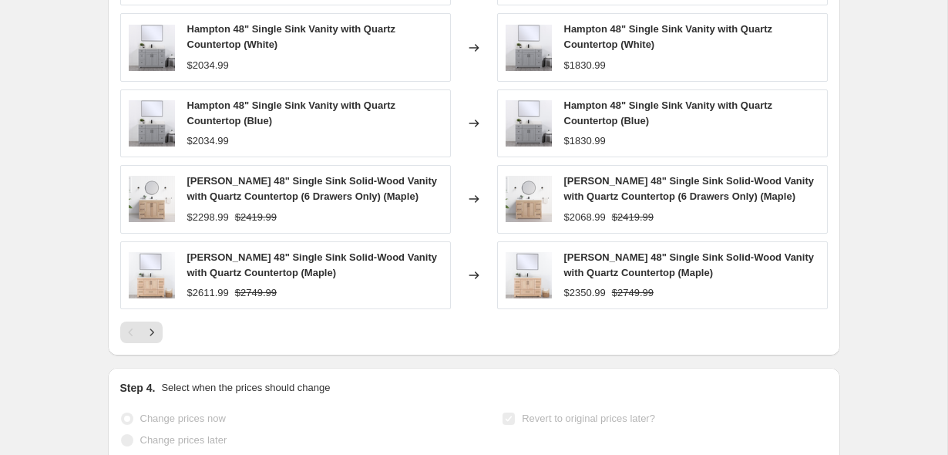
scroll to position [1433, 0]
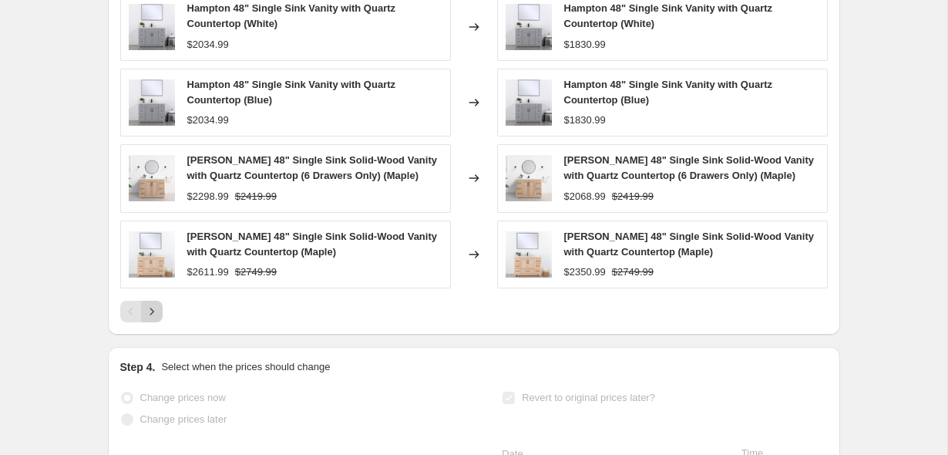
click at [157, 319] on icon "Next" at bounding box center [151, 311] width 15 height 15
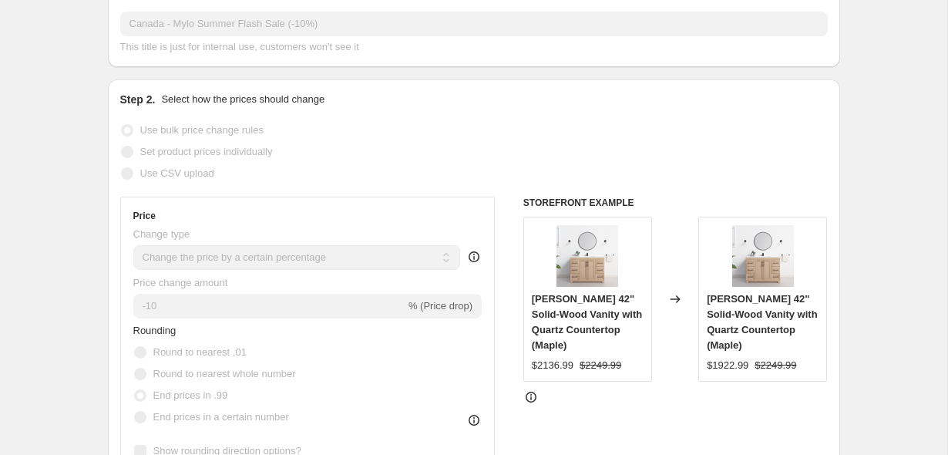
scroll to position [0, 0]
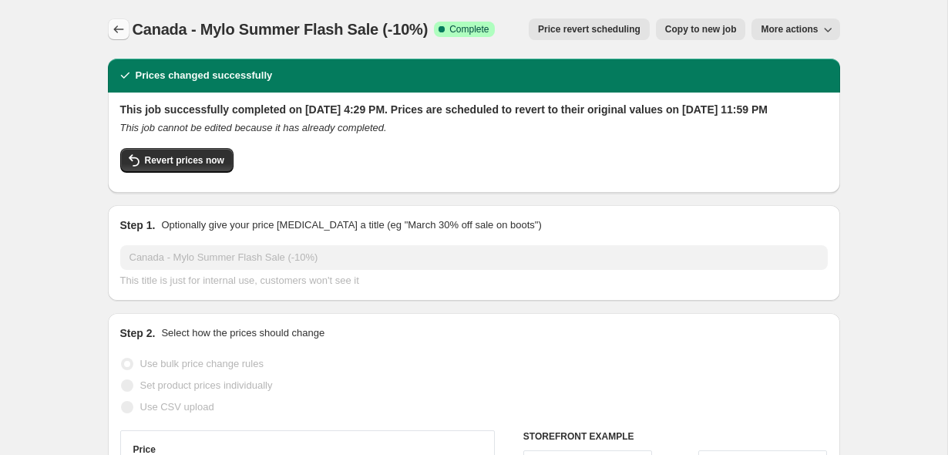
click at [111, 28] on icon "Price change jobs" at bounding box center [118, 29] width 15 height 15
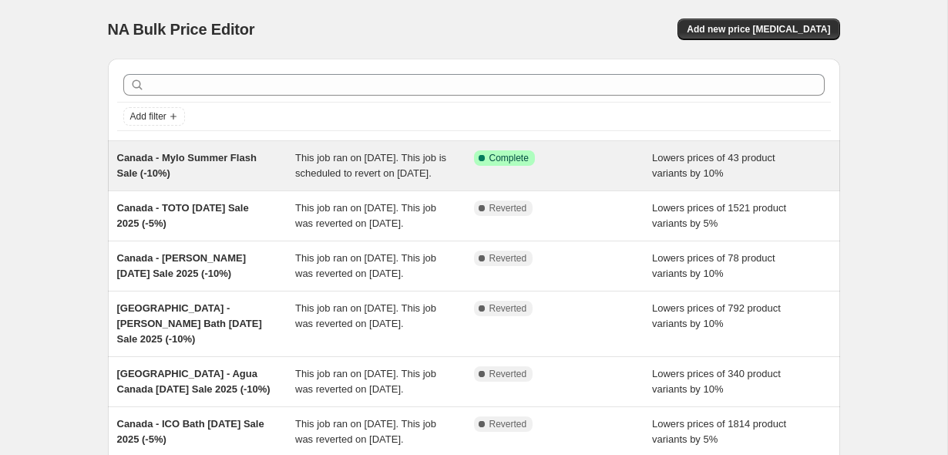
click at [224, 174] on div "Canada - Mylo Summer Flash Sale (-10%)" at bounding box center [206, 165] width 179 height 31
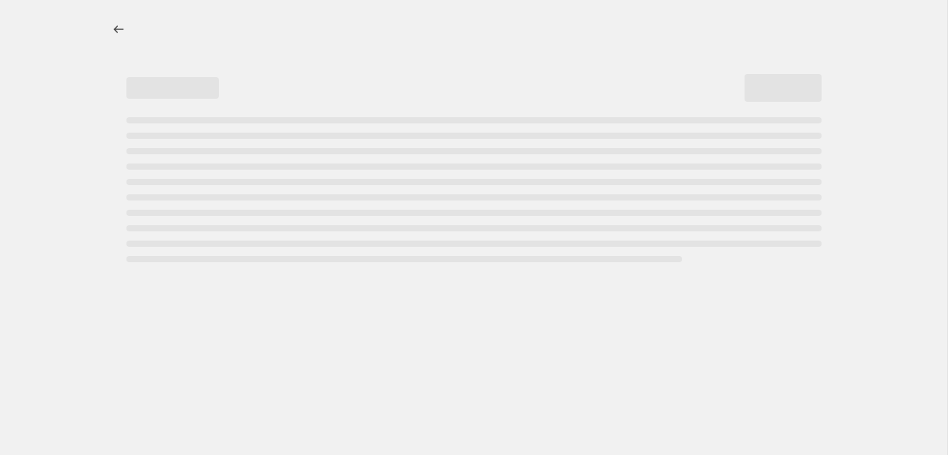
select select "percentage"
select select "no_change"
select select "vendor"
select select "product_type"
select select "not_equal"
